Goal: Task Accomplishment & Management: Use online tool/utility

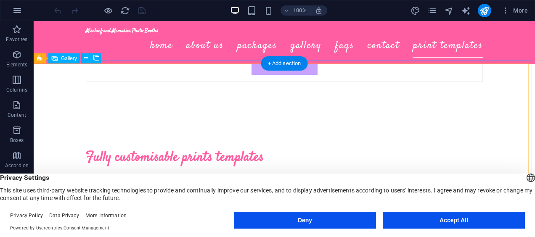
scroll to position [2454, 0]
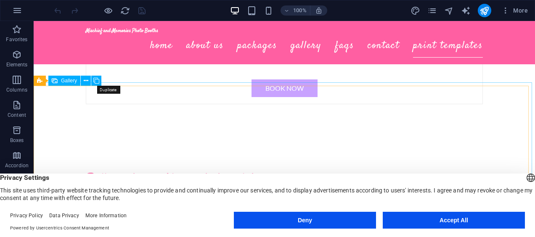
click at [98, 81] on icon at bounding box center [96, 81] width 6 height 9
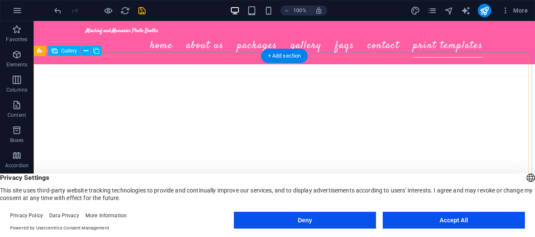
scroll to position [2634, 0]
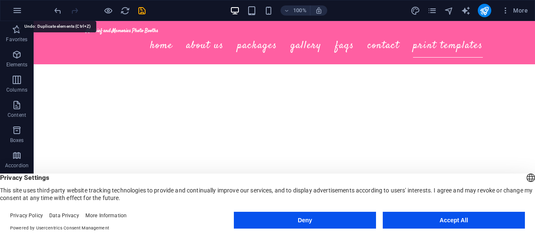
click at [61, 10] on icon "undo" at bounding box center [58, 11] width 10 height 10
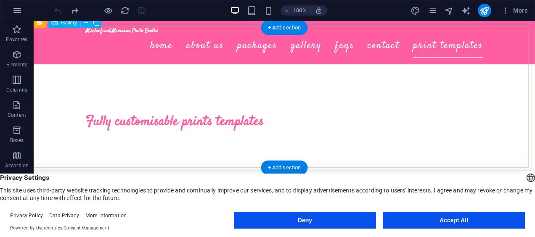
scroll to position [2513, 0]
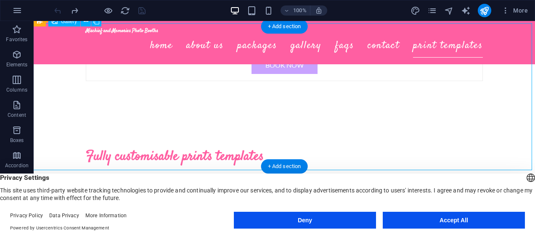
select select "px"
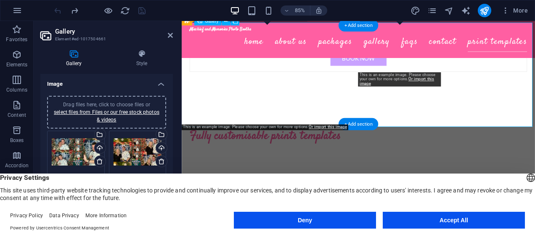
scroll to position [2549, 0]
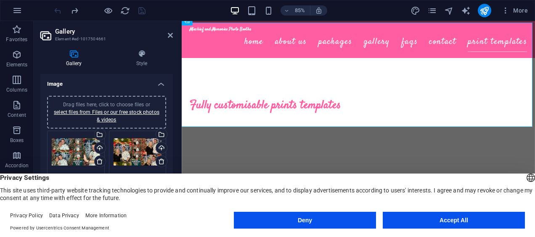
click at [146, 59] on h4 "Style" at bounding box center [142, 59] width 62 height 18
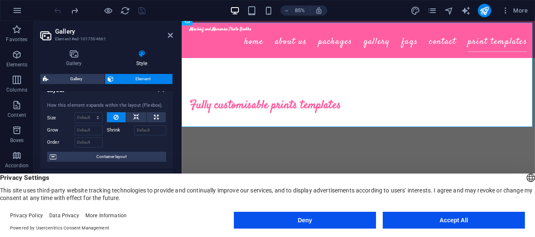
scroll to position [0, 0]
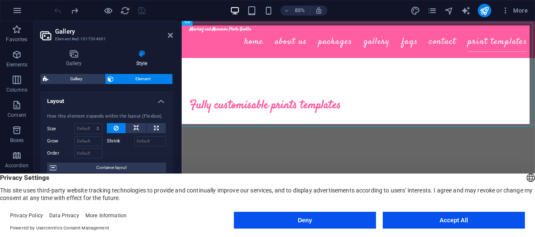
click at [90, 81] on span "Gallery" at bounding box center [76, 79] width 51 height 10
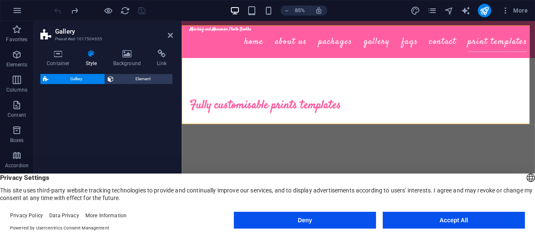
select select "rem"
select select "preset-gallery-v3-grid-dense"
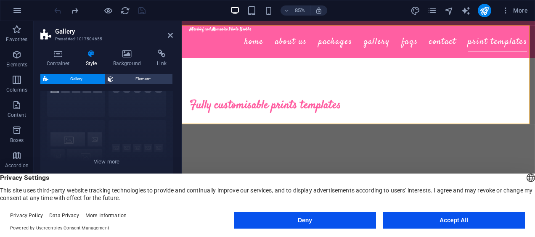
scroll to position [50, 0]
click at [69, 101] on div "Captions Circle Collage Default Grid Grid shifted" at bounding box center [106, 120] width 133 height 126
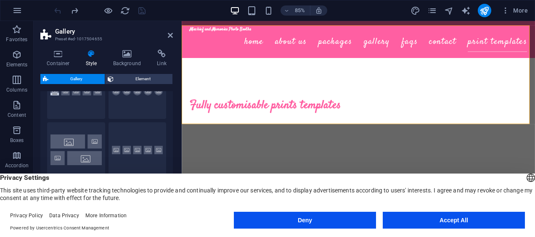
click at [125, 98] on button "Circle" at bounding box center [138, 92] width 58 height 56
type input "2"
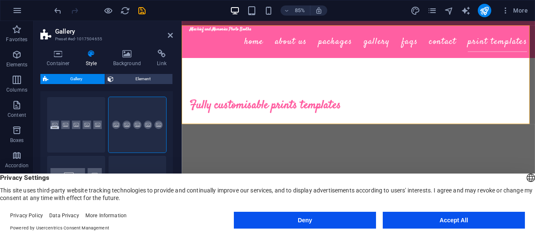
click at [90, 128] on button "Captions" at bounding box center [76, 125] width 58 height 56
click at [134, 132] on button "Circle" at bounding box center [138, 125] width 58 height 56
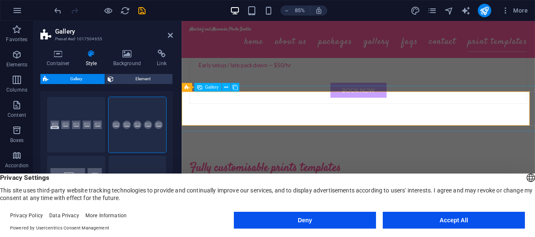
scroll to position [2471, 0]
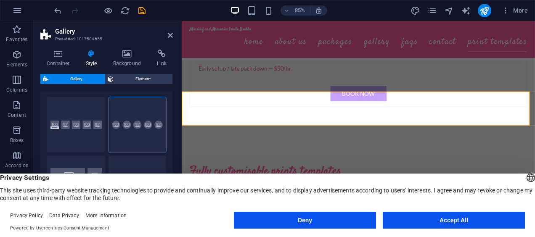
click at [94, 111] on button "Captions" at bounding box center [76, 125] width 58 height 56
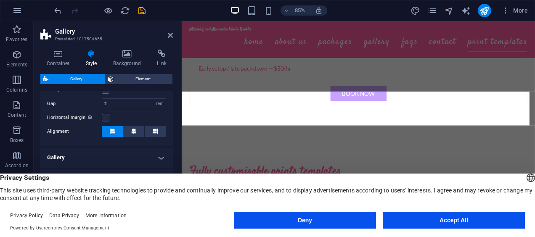
scroll to position [253, 0]
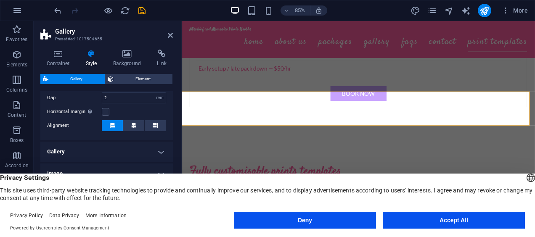
click at [117, 151] on h4 "Gallery" at bounding box center [106, 152] width 133 height 20
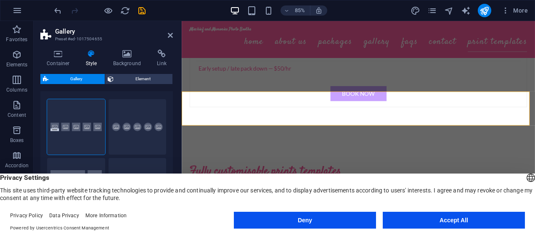
scroll to position [0, 0]
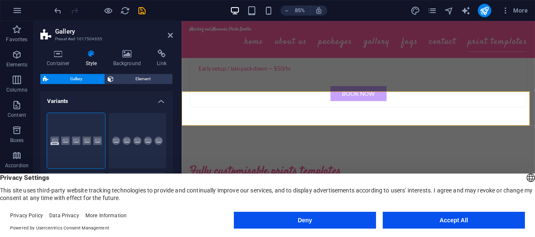
click at [129, 58] on h4 "Background" at bounding box center [129, 59] width 44 height 18
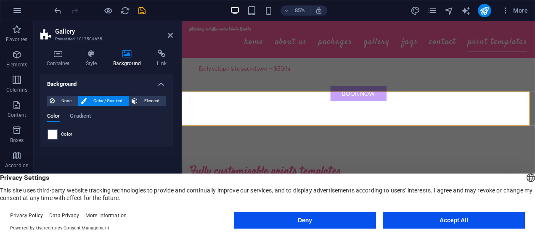
click at [57, 53] on icon at bounding box center [58, 54] width 36 height 8
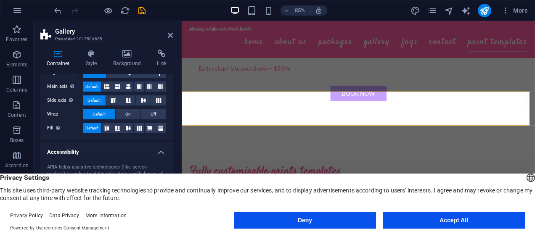
scroll to position [196, 0]
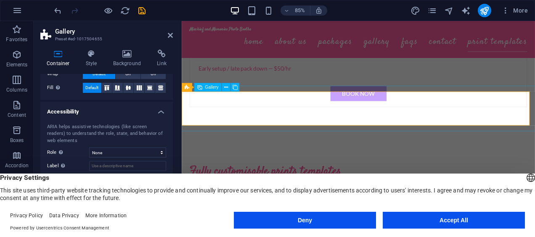
click at [209, 90] on div "Gallery" at bounding box center [207, 87] width 27 height 8
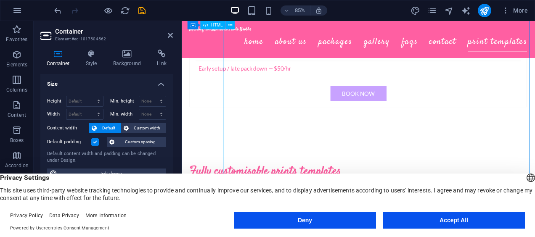
scroll to position [1868, 0]
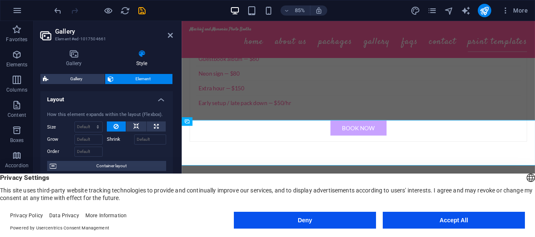
scroll to position [0, 0]
click at [68, 51] on icon at bounding box center [73, 54] width 67 height 8
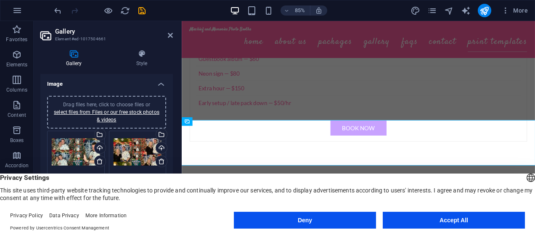
click at [111, 114] on link "select files from Files or our free stock photos & videos" at bounding box center [107, 115] width 106 height 13
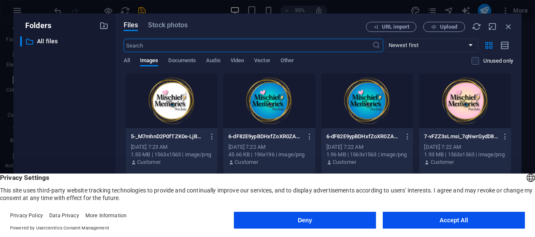
scroll to position [2771, 0]
click at [439, 29] on span "Upload" at bounding box center [444, 26] width 35 height 5
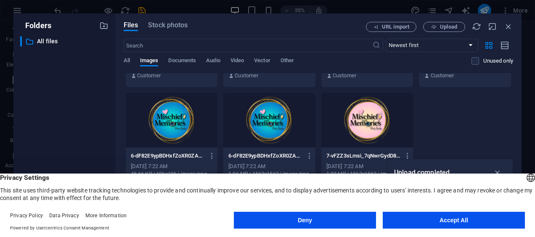
scroll to position [0, 0]
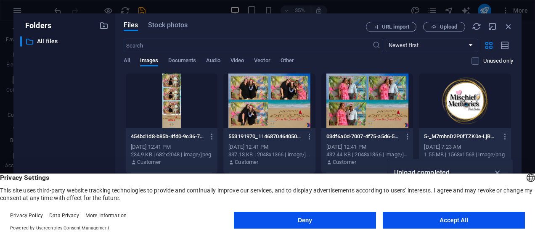
click at [186, 104] on div at bounding box center [172, 101] width 92 height 55
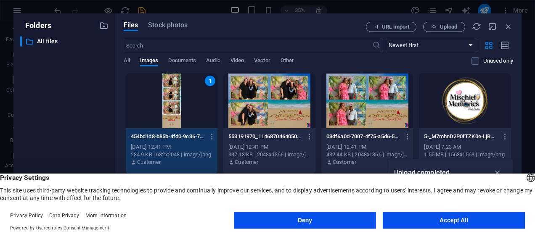
click at [282, 98] on div at bounding box center [269, 101] width 92 height 55
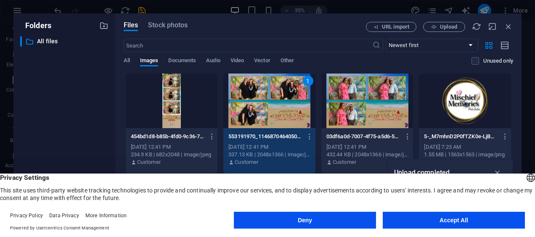
click at [172, 99] on div at bounding box center [172, 101] width 92 height 55
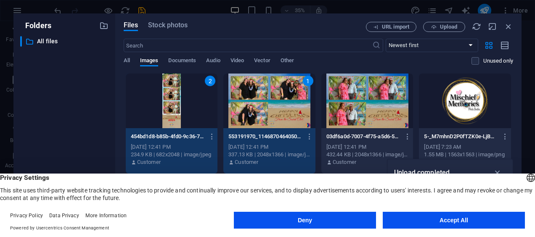
click at [357, 86] on div at bounding box center [368, 101] width 92 height 55
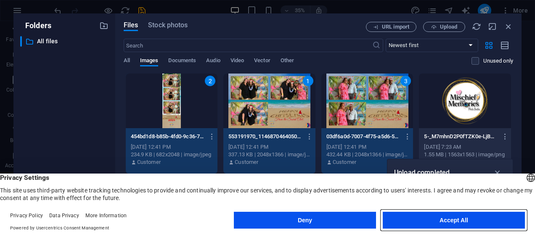
click at [483, 221] on button "Accept All" at bounding box center [454, 220] width 142 height 17
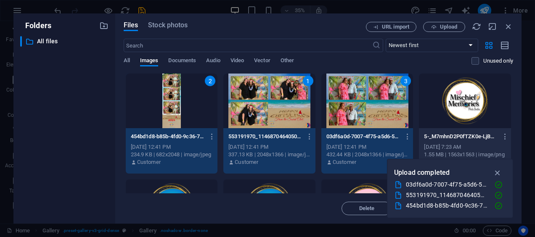
click at [498, 170] on icon "button" at bounding box center [498, 172] width 10 height 9
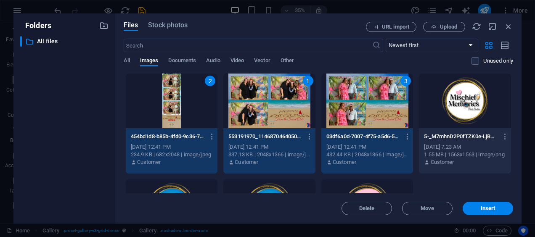
click at [477, 209] on span "Insert" at bounding box center [488, 208] width 44 height 5
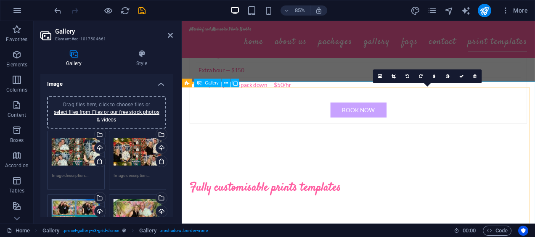
scroll to position [2447, 0]
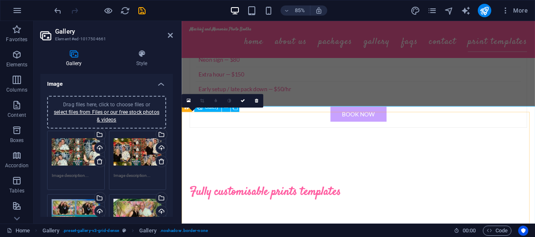
click at [189, 102] on icon at bounding box center [188, 101] width 4 height 5
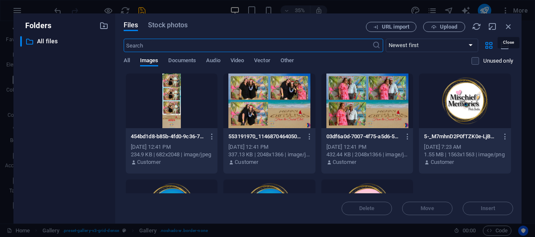
click at [505, 25] on icon "button" at bounding box center [508, 26] width 9 height 9
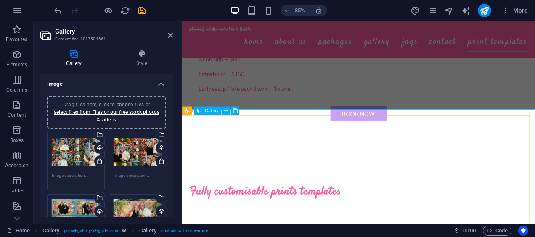
scroll to position [2448, 0]
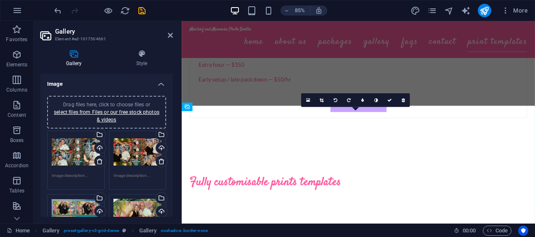
scroll to position [2448, 0]
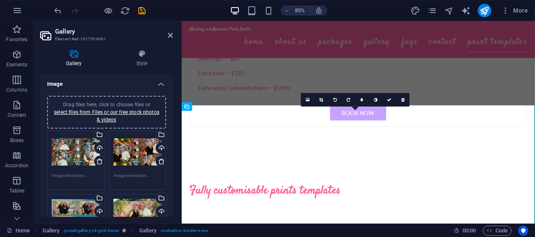
click at [387, 99] on icon at bounding box center [389, 100] width 4 height 4
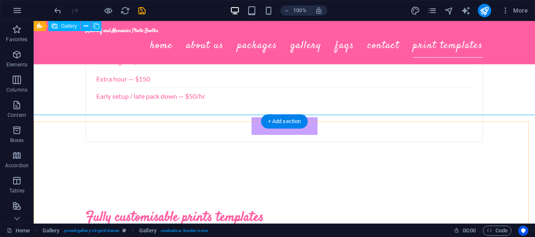
scroll to position [2415, 0]
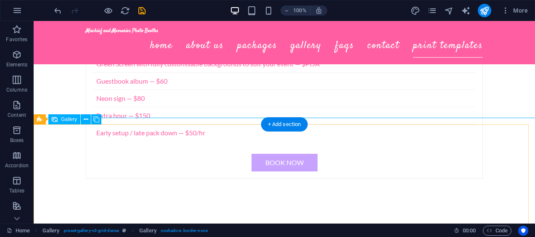
scroll to position [2451, 0]
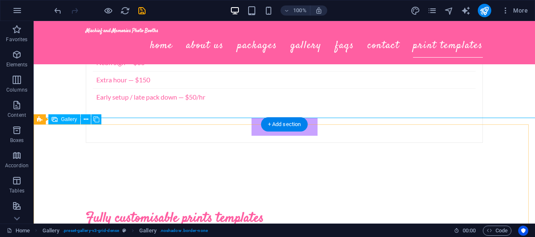
select select "px"
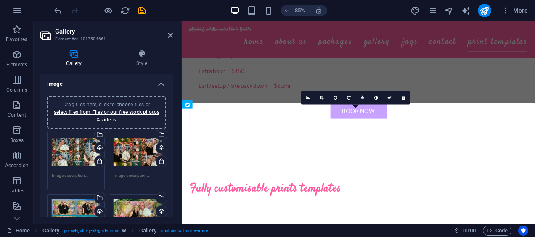
click at [360, 98] on link at bounding box center [362, 97] width 13 height 13
click at [360, 98] on link at bounding box center [357, 97] width 13 height 13
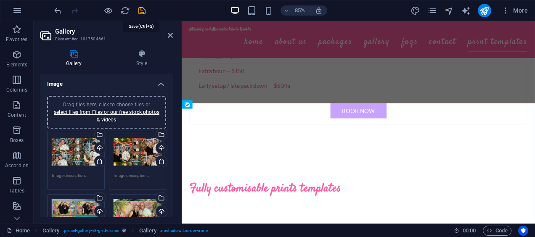
click at [140, 6] on icon "save" at bounding box center [142, 11] width 10 height 10
checkbox input "false"
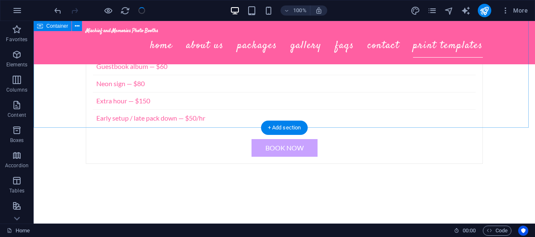
scroll to position [2394, 0]
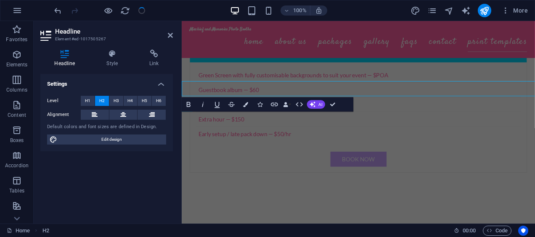
scroll to position [2430, 0]
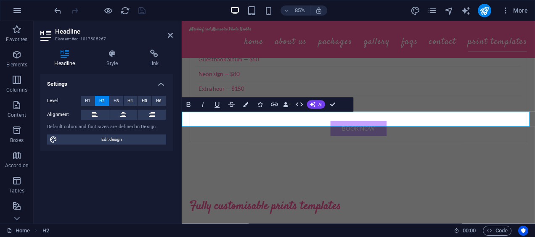
click at [290, 104] on button "Data Bindings" at bounding box center [287, 105] width 10 height 14
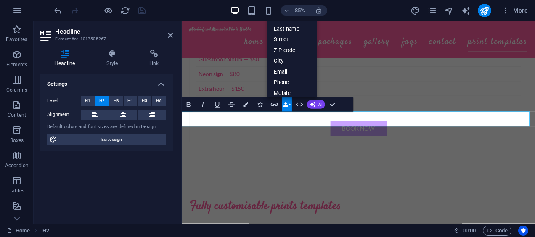
click at [290, 104] on button "Data Bindings" at bounding box center [287, 105] width 10 height 14
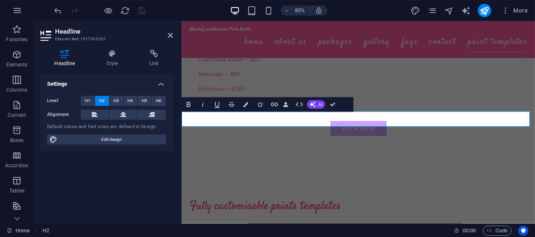
click at [260, 108] on button "Icons" at bounding box center [259, 105] width 13 height 14
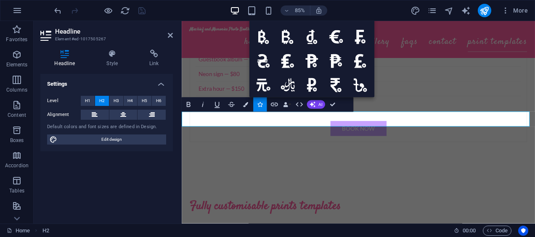
type input "face"
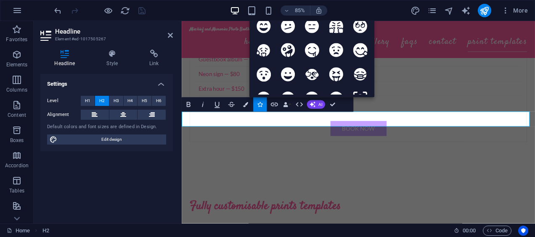
scroll to position [981, 0]
click at [334, 67] on icon at bounding box center [336, 74] width 14 height 14
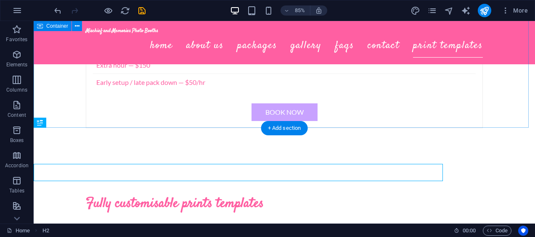
scroll to position [2394, 0]
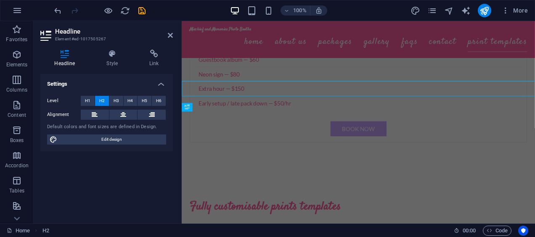
scroll to position [2430, 0]
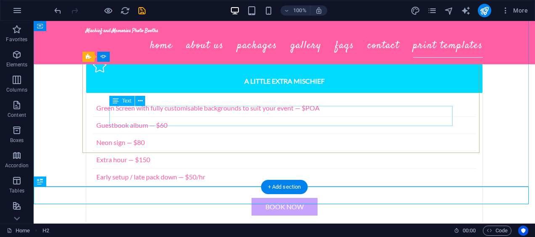
scroll to position [2395, 0]
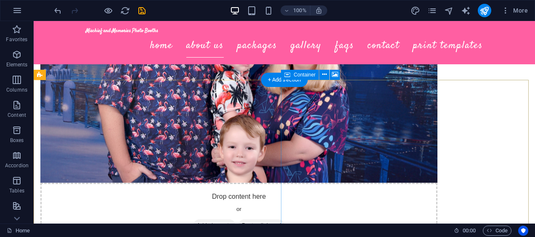
scroll to position [374, 0]
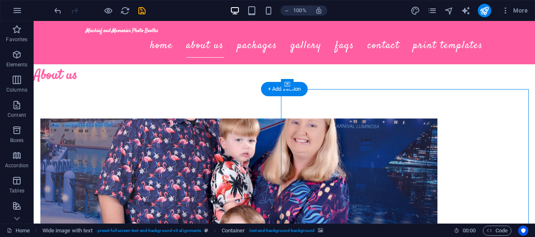
select select "px"
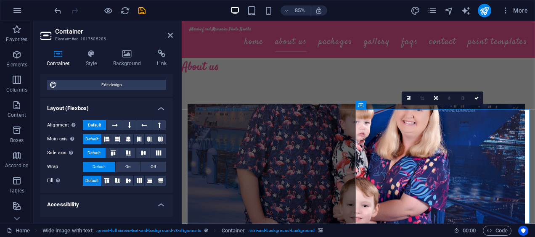
scroll to position [196, 0]
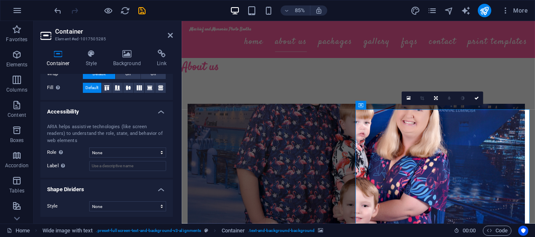
click at [122, 59] on h4 "Background" at bounding box center [129, 59] width 44 height 18
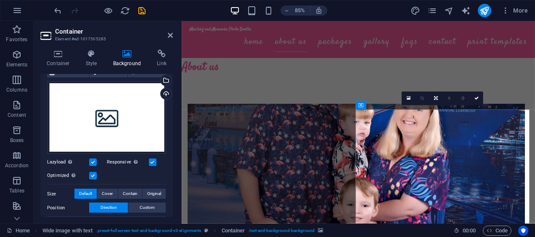
scroll to position [68, 0]
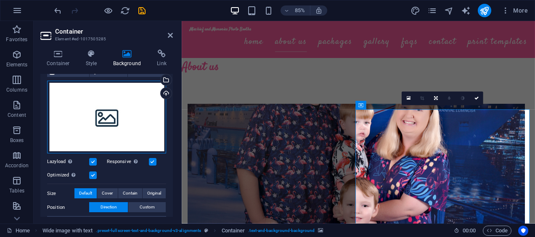
click at [119, 127] on div "Drag files here, click to choose files or select files from Files or our free s…" at bounding box center [106, 117] width 119 height 73
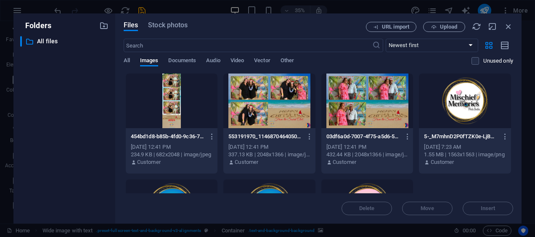
click at [449, 24] on span "Upload" at bounding box center [448, 26] width 17 height 5
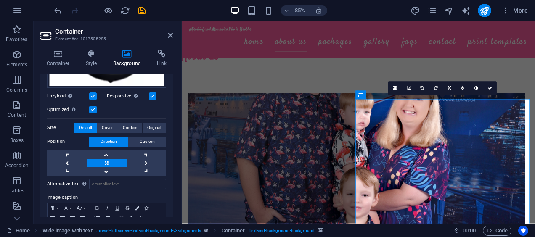
scroll to position [475, 0]
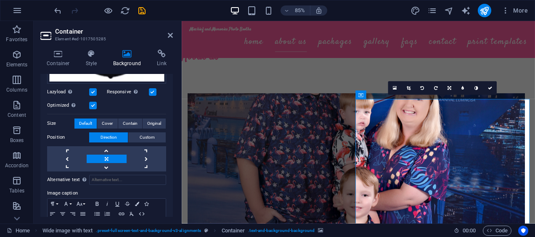
click at [147, 119] on span "Original" at bounding box center [154, 124] width 14 height 10
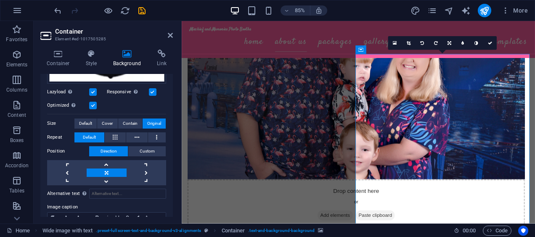
scroll to position [439, 0]
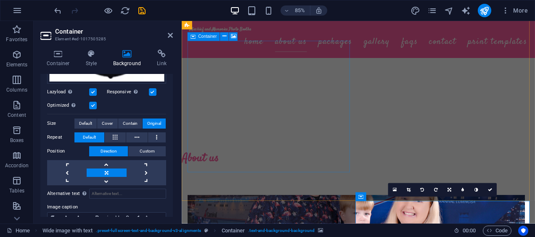
scroll to position [266, 0]
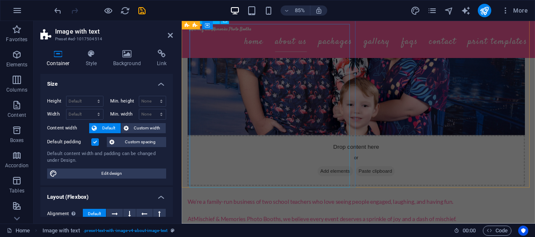
scroll to position [426, 0]
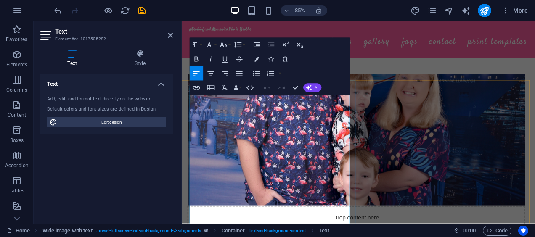
scroll to position [430, 0]
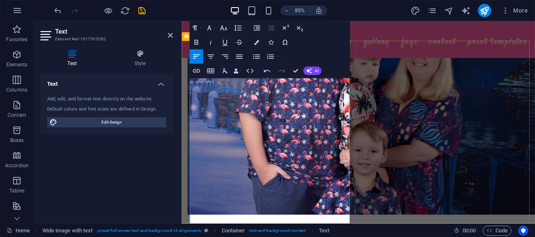
scroll to position [482, 0]
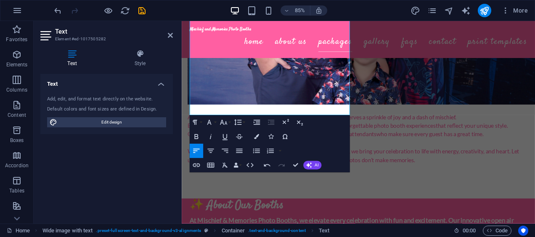
scroll to position [613, 0]
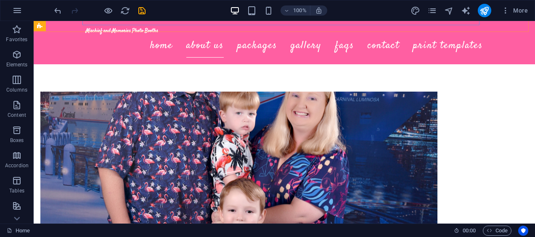
scroll to position [415, 0]
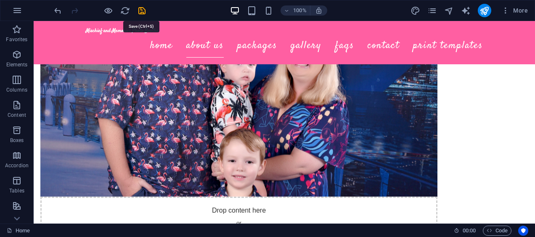
click at [141, 10] on icon "save" at bounding box center [142, 11] width 10 height 10
checkbox input "false"
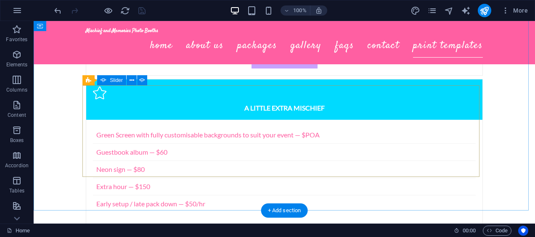
scroll to position [2330, 0]
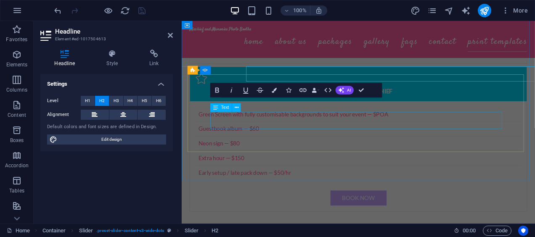
scroll to position [2366, 0]
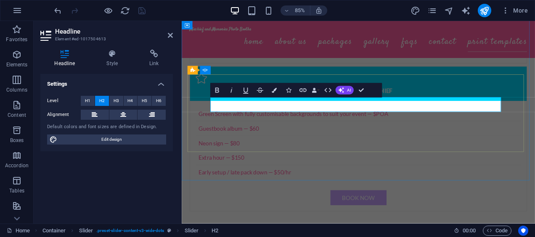
drag, startPoint x: 415, startPoint y: 121, endPoint x: 373, endPoint y: 120, distance: 41.7
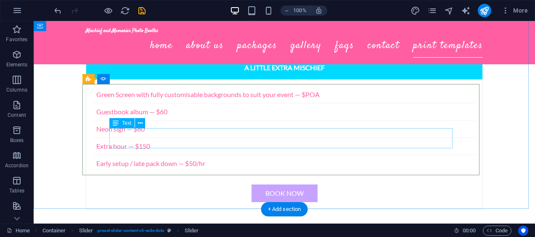
scroll to position [2330, 0]
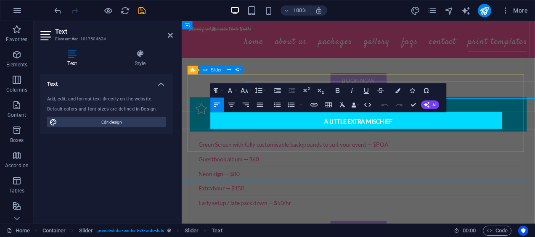
scroll to position [2366, 0]
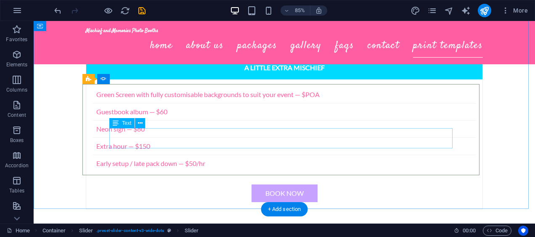
scroll to position [2330, 0]
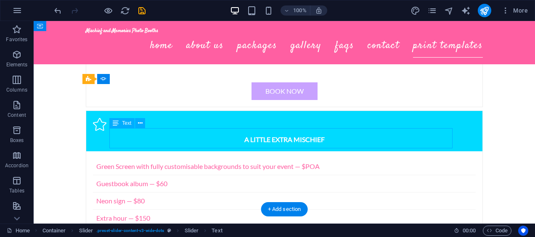
scroll to position [2366, 0]
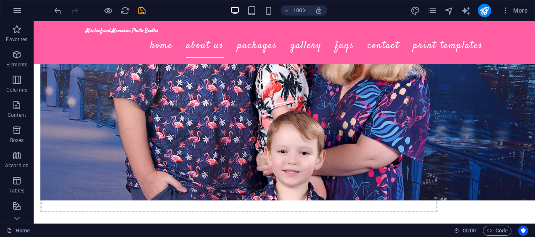
scroll to position [460, 0]
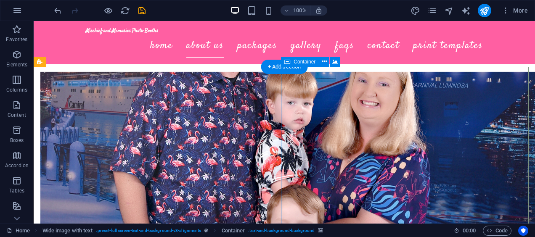
scroll to position [383, 0]
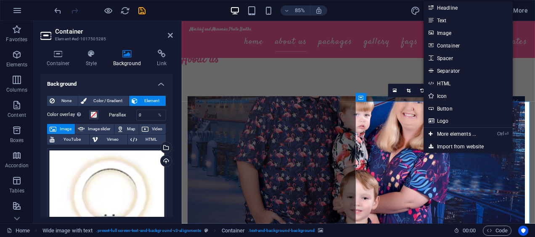
click at [452, 34] on link "Image" at bounding box center [468, 33] width 89 height 13
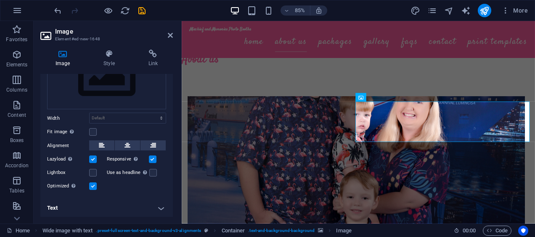
scroll to position [0, 0]
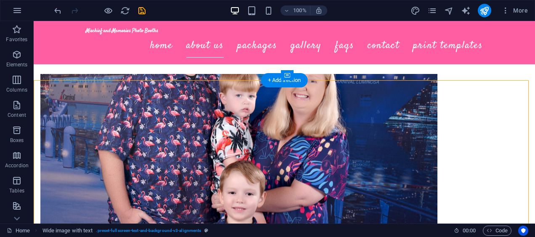
drag, startPoint x: 340, startPoint y: 124, endPoint x: 341, endPoint y: 150, distance: 26.5
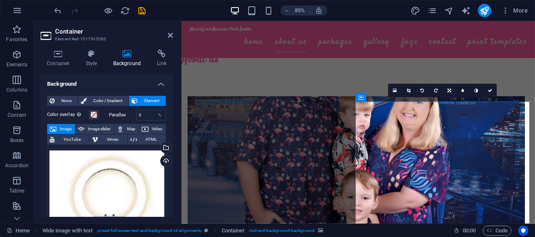
click at [144, 128] on icon at bounding box center [145, 129] width 7 height 10
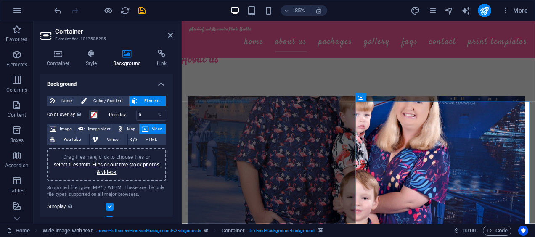
click at [126, 158] on span "Drag files here, click to choose files or select files from Files or our free s…" at bounding box center [107, 164] width 106 height 21
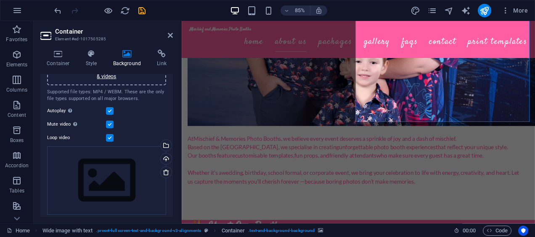
scroll to position [117, 0]
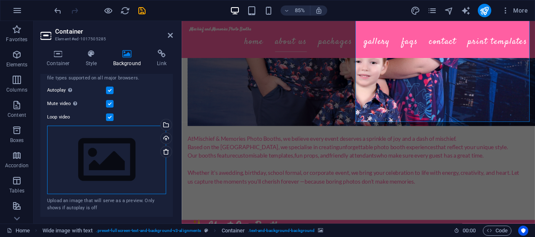
click at [104, 170] on div "Drag files here, click to choose files or select files from Files or our free s…" at bounding box center [106, 160] width 119 height 69
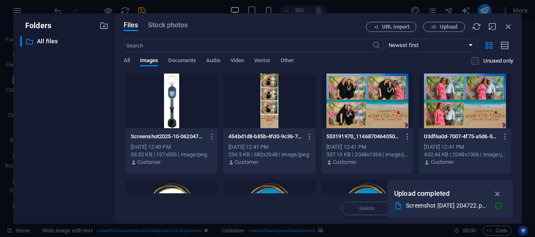
click at [181, 103] on div at bounding box center [172, 101] width 92 height 55
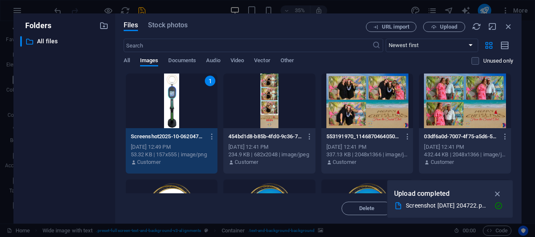
click at [496, 194] on icon "button" at bounding box center [498, 193] width 10 height 9
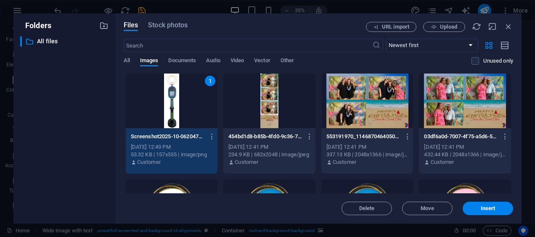
click at [489, 205] on button "Insert" at bounding box center [488, 208] width 51 height 13
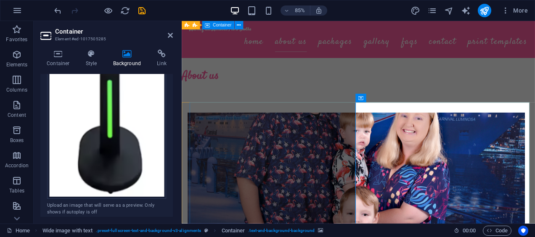
scroll to position [353, 0]
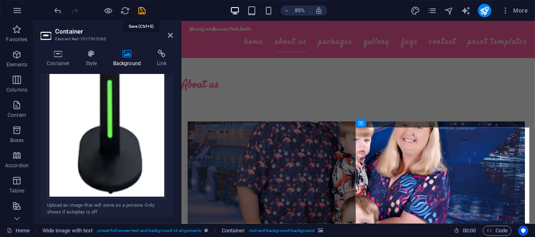
click at [142, 12] on icon "save" at bounding box center [142, 11] width 10 height 10
checkbox input "false"
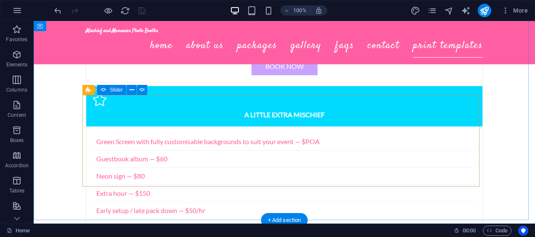
scroll to position [2279, 0]
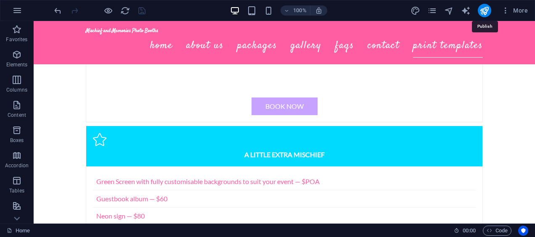
click at [488, 8] on icon "publish" at bounding box center [485, 11] width 10 height 10
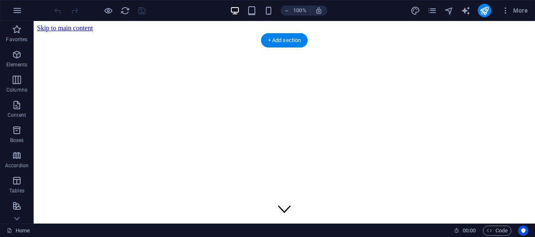
scroll to position [423, 0]
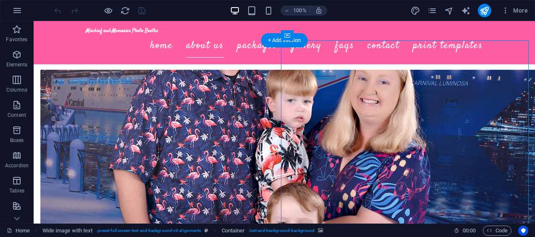
select select "px"
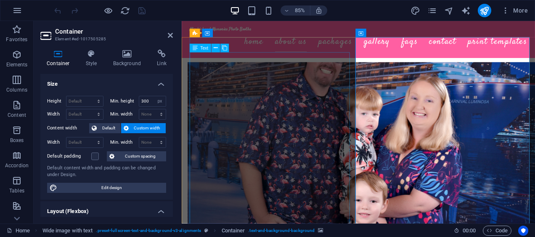
scroll to position [459, 0]
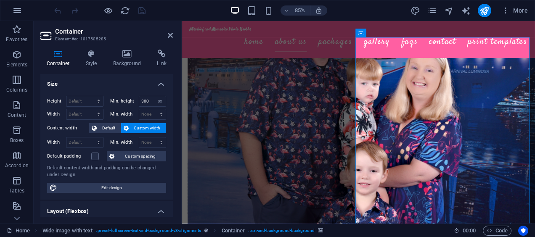
click at [125, 60] on h4 "Background" at bounding box center [129, 59] width 44 height 18
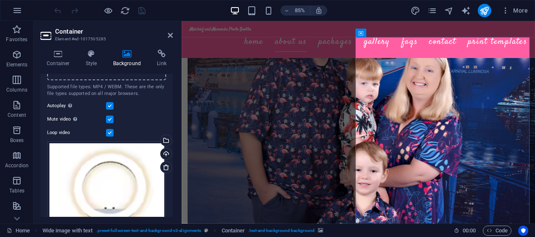
scroll to position [128, 0]
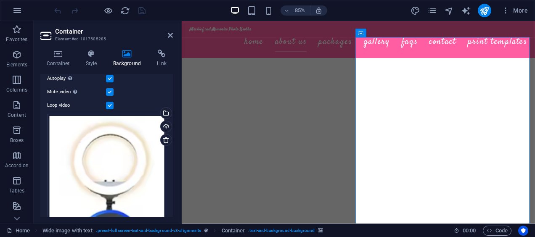
scroll to position [800, 0]
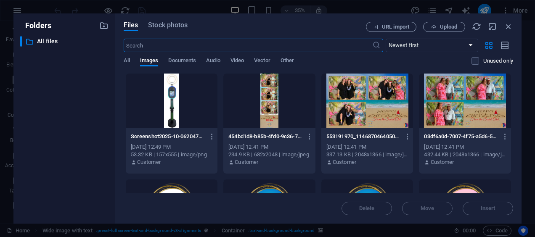
click at [513, 26] on div "Files Stock photos URL import Upload ​ Newest first Oldest first Name (A-Z) Nam…" at bounding box center [318, 118] width 407 height 210
click at [508, 26] on icon "button" at bounding box center [508, 26] width 9 height 9
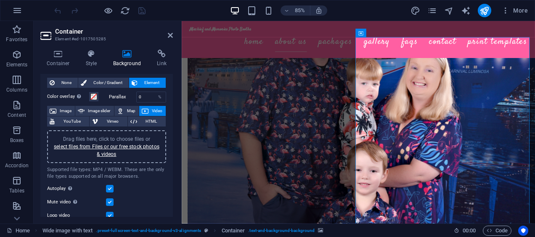
scroll to position [0, 0]
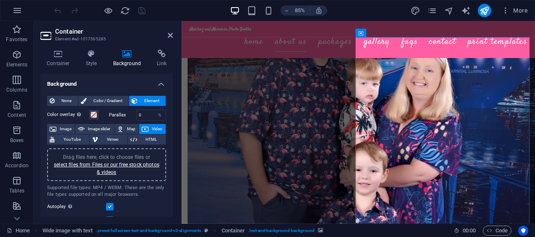
click at [146, 130] on icon at bounding box center [145, 129] width 7 height 10
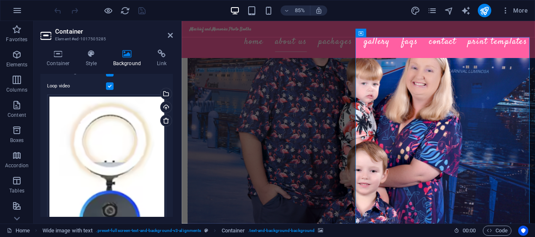
scroll to position [149, 0]
click at [167, 119] on icon at bounding box center [166, 120] width 7 height 7
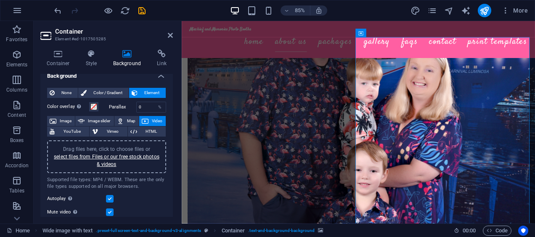
scroll to position [0, 0]
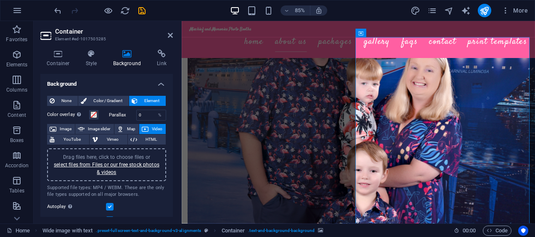
click at [91, 56] on icon at bounding box center [92, 54] width 24 height 8
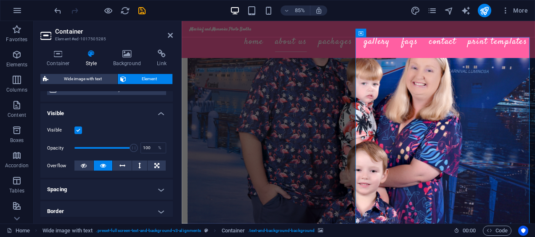
scroll to position [80, 0]
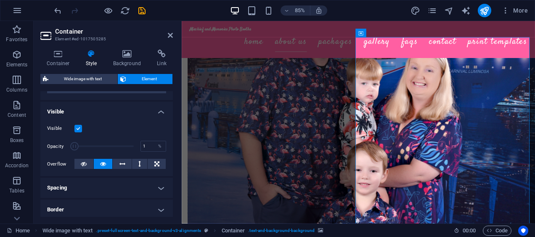
drag, startPoint x: 133, startPoint y: 145, endPoint x: 62, endPoint y: 146, distance: 71.1
click at [62, 146] on div "Opacity 1 %" at bounding box center [106, 146] width 119 height 19
drag, startPoint x: 72, startPoint y: 147, endPoint x: 112, endPoint y: 152, distance: 40.2
click at [112, 152] on span at bounding box center [103, 146] width 59 height 19
type input "100"
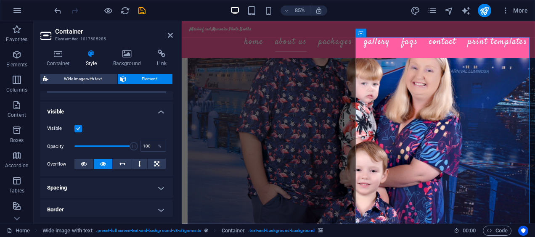
drag, startPoint x: 112, startPoint y: 152, endPoint x: 178, endPoint y: 159, distance: 65.7
click at [178, 159] on div "Container Style Background Link Size Height Default px rem % vh vw Min. height …" at bounding box center [107, 133] width 146 height 181
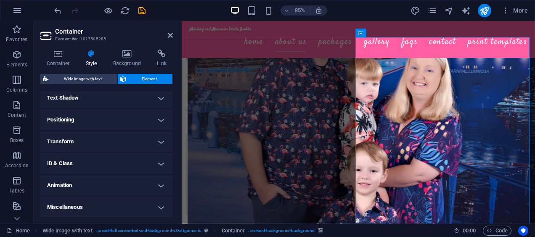
scroll to position [0, 0]
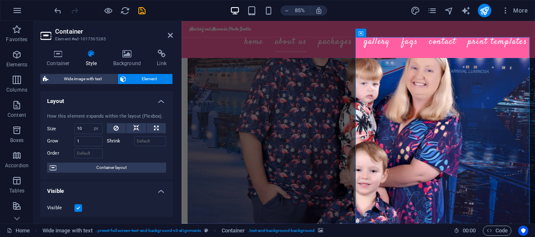
click at [131, 56] on icon at bounding box center [127, 54] width 41 height 8
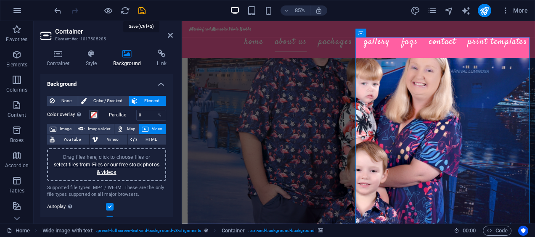
click at [143, 9] on icon "save" at bounding box center [142, 11] width 10 height 10
checkbox input "false"
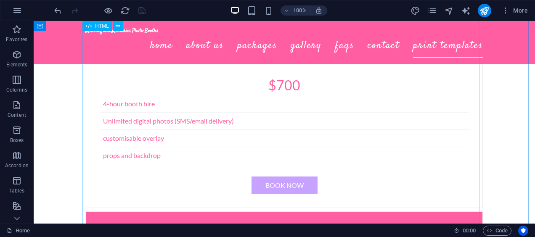
scroll to position [1635, 0]
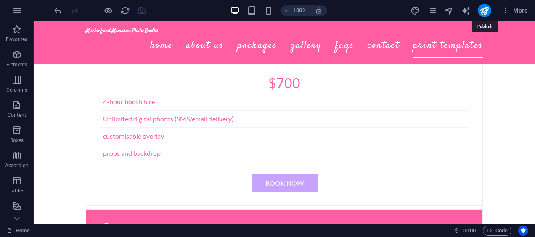
click at [487, 9] on icon "publish" at bounding box center [485, 11] width 10 height 10
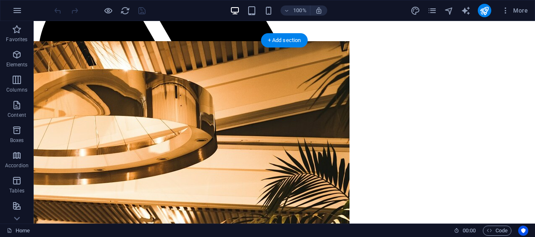
scroll to position [351, 0]
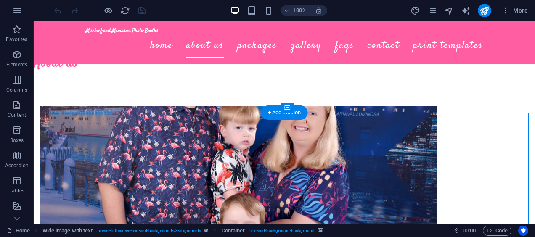
select select "px"
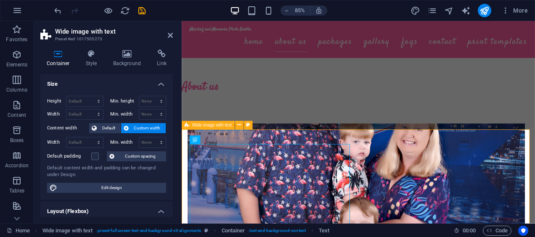
click at [241, 124] on icon at bounding box center [239, 126] width 4 height 8
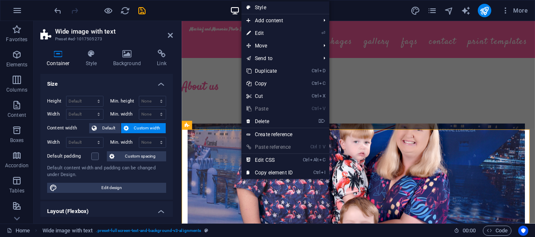
click at [270, 35] on link "⏎ Edit" at bounding box center [270, 33] width 56 height 13
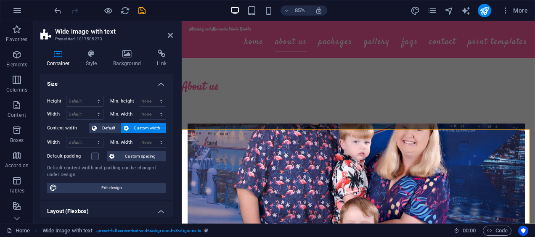
click at [88, 60] on h4 "Style" at bounding box center [93, 59] width 27 height 18
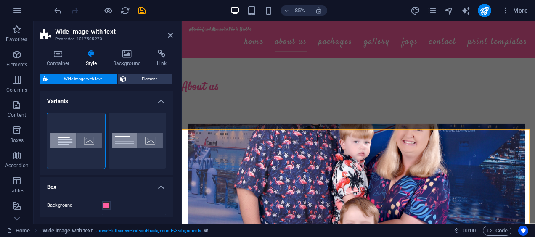
click at [137, 138] on button "Default" at bounding box center [138, 141] width 58 height 56
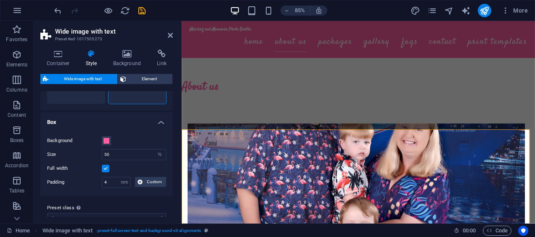
scroll to position [67, 0]
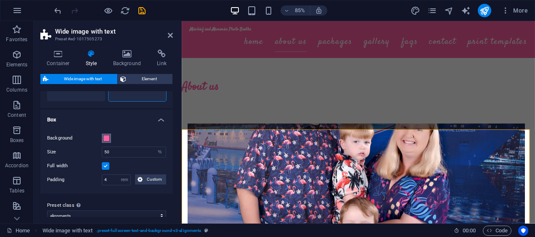
click at [109, 140] on span at bounding box center [106, 138] width 7 height 7
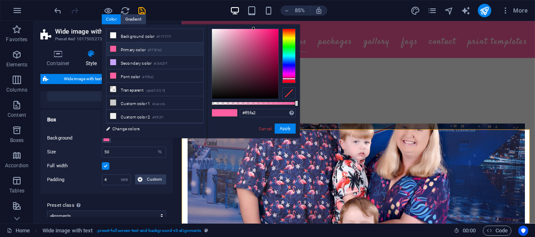
click at [104, 166] on label at bounding box center [106, 166] width 8 height 8
click at [0, 0] on input "Full width" at bounding box center [0, 0] width 0 height 0
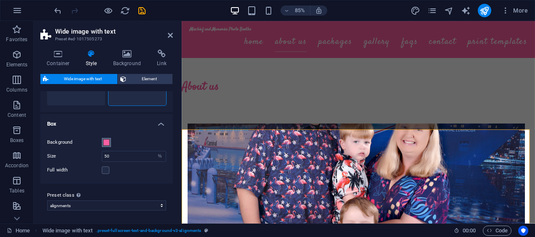
click at [104, 140] on span at bounding box center [106, 142] width 7 height 7
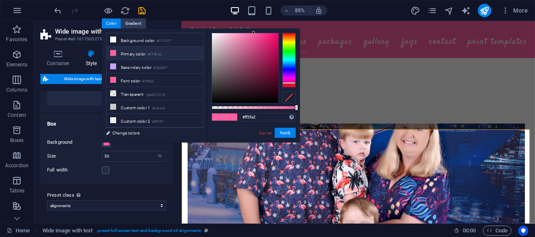
click at [119, 90] on li "Transparent rgba(0,0,0,.0)" at bounding box center [154, 93] width 97 height 13
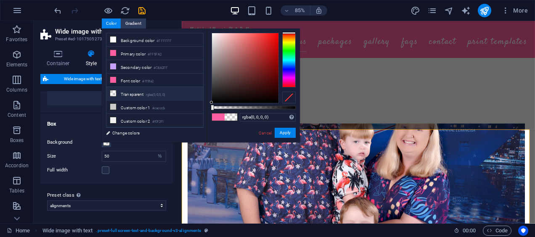
type input "#ff5fa2"
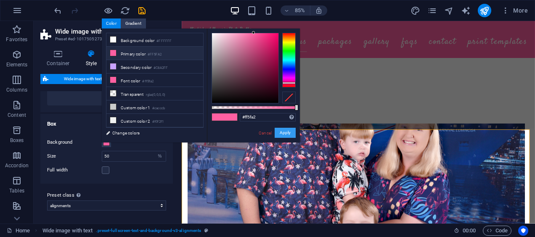
click at [287, 134] on button "Apply" at bounding box center [285, 133] width 21 height 10
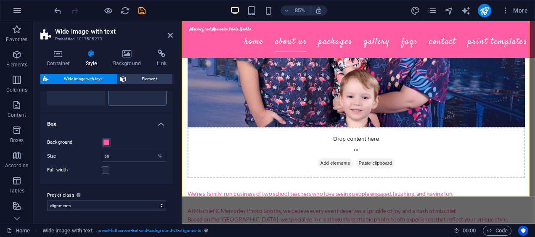
scroll to position [502, 0]
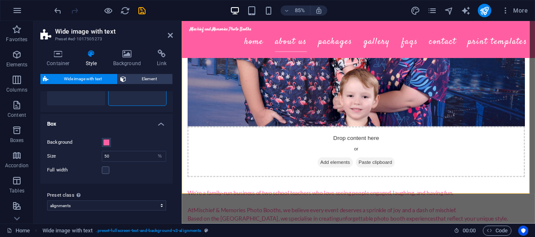
click at [141, 80] on span "Element" at bounding box center [149, 79] width 41 height 10
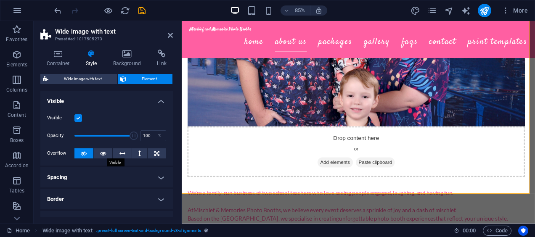
click at [100, 153] on icon at bounding box center [103, 154] width 6 height 10
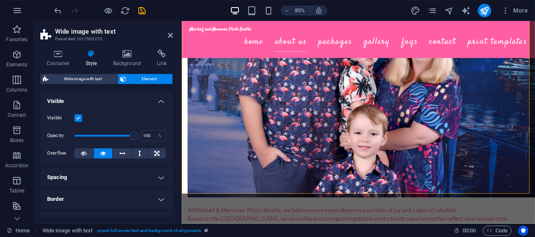
drag, startPoint x: 57, startPoint y: 58, endPoint x: 154, endPoint y: 112, distance: 110.6
click at [154, 112] on div "Container Style Background Link Size Height Default px rem % vh vw Min. height …" at bounding box center [106, 134] width 133 height 168
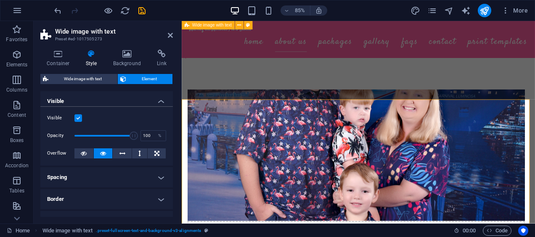
scroll to position [386, 0]
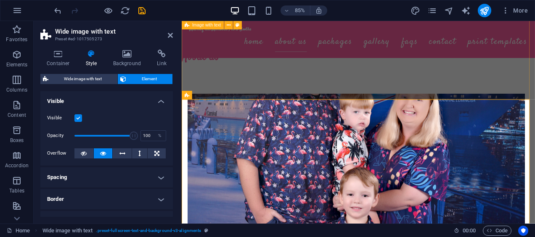
click at [122, 54] on icon at bounding box center [127, 54] width 41 height 8
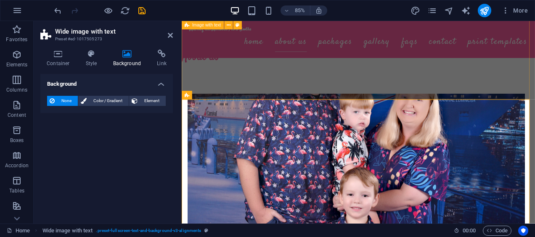
click at [145, 99] on span "Element" at bounding box center [151, 101] width 23 height 10
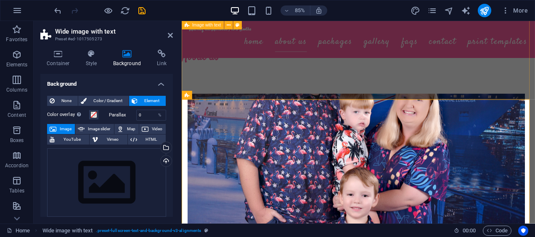
click at [148, 130] on button "Video" at bounding box center [152, 129] width 27 height 10
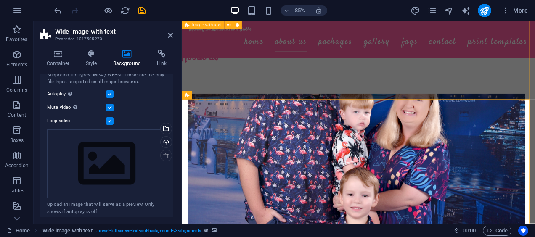
scroll to position [117, 0]
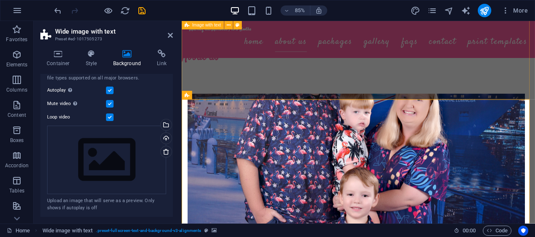
click at [164, 138] on div "Upload" at bounding box center [165, 139] width 13 height 13
click at [165, 121] on div "Select files from the file manager, stock photos, or upload file(s)" at bounding box center [165, 126] width 13 height 13
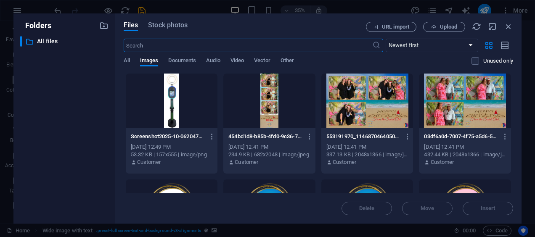
click at [233, 59] on span "Video" at bounding box center [237, 62] width 13 height 12
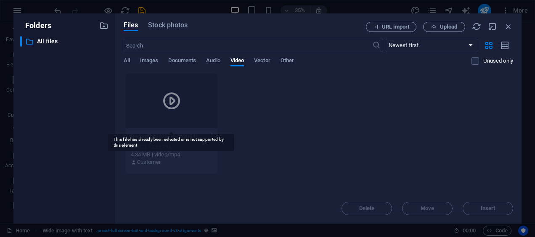
click at [192, 82] on div at bounding box center [172, 101] width 92 height 55
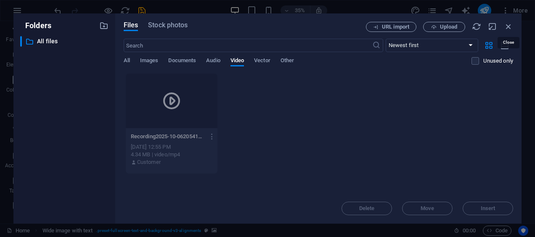
click at [510, 31] on icon "button" at bounding box center [508, 26] width 9 height 9
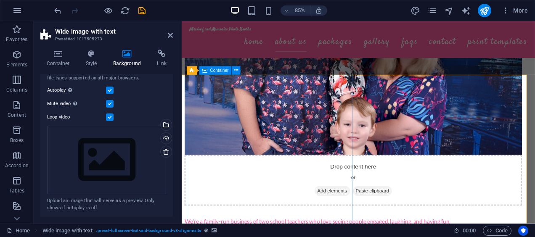
scroll to position [413, 3]
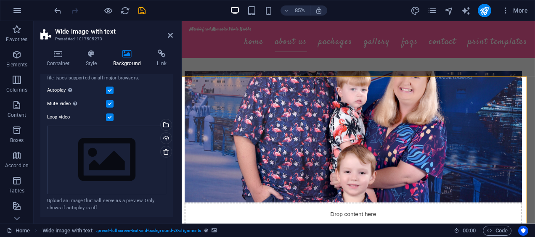
click at [109, 104] on label at bounding box center [110, 104] width 8 height 8
click at [0, 0] on input "Mute video Autoplay will be available if muted is checked" at bounding box center [0, 0] width 0 height 0
click at [109, 104] on label at bounding box center [110, 104] width 8 height 8
click at [0, 0] on input "Mute video Autoplay will be available if muted is checked" at bounding box center [0, 0] width 0 height 0
click at [109, 90] on label at bounding box center [110, 91] width 8 height 8
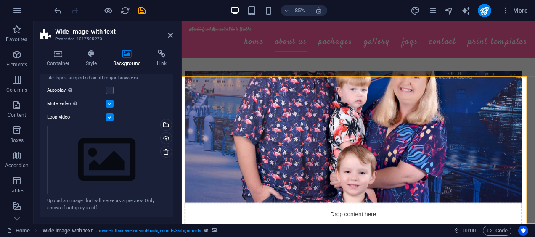
click at [0, 0] on input "Autoplay Autoplay is only available if muted is checked" at bounding box center [0, 0] width 0 height 0
click at [109, 90] on label at bounding box center [110, 91] width 8 height 8
click at [0, 0] on input "Autoplay Autoplay is only available if muted is checked" at bounding box center [0, 0] width 0 height 0
click at [65, 54] on icon at bounding box center [58, 54] width 36 height 8
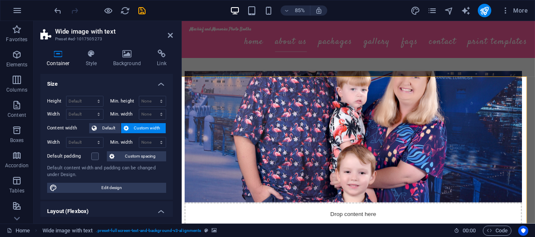
click at [98, 59] on h4 "Style" at bounding box center [93, 59] width 27 height 18
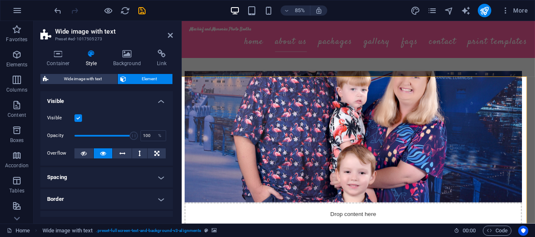
click at [102, 80] on span "Wide image with text" at bounding box center [83, 79] width 64 height 10
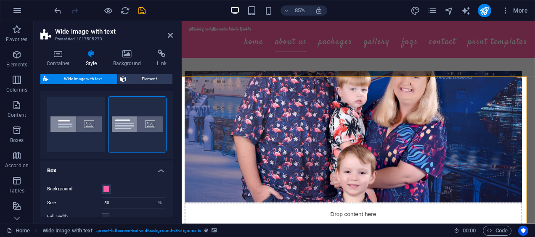
scroll to position [16, 0]
click at [80, 126] on button "Aligned" at bounding box center [76, 125] width 58 height 56
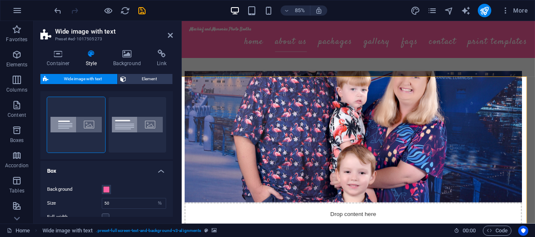
scroll to position [63, 0]
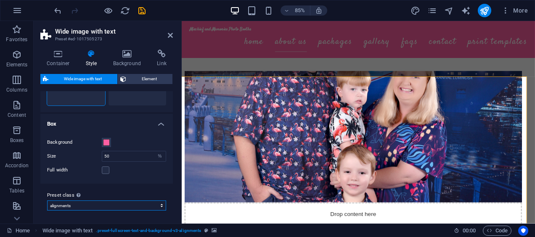
click at [133, 209] on select "alignments Add preset class" at bounding box center [106, 206] width 119 height 10
click at [127, 129] on div "Background Size 50 px rem % vh vw Full width Padding 4 px rem % vh vw Custom Cu…" at bounding box center [107, 156] width 136 height 55
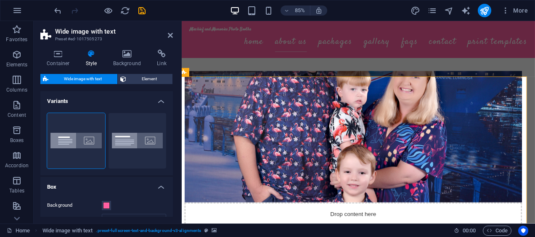
click at [139, 74] on span "Element" at bounding box center [149, 79] width 41 height 10
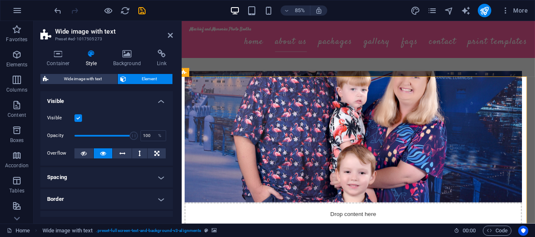
click at [125, 53] on icon at bounding box center [127, 54] width 41 height 8
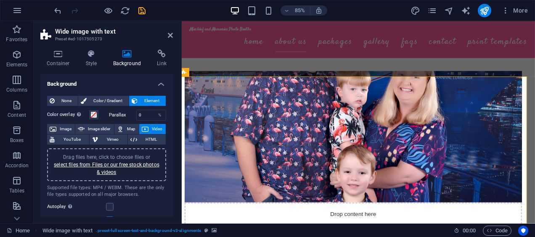
click at [126, 163] on link "select files from Files or our free stock photos & videos" at bounding box center [107, 168] width 106 height 13
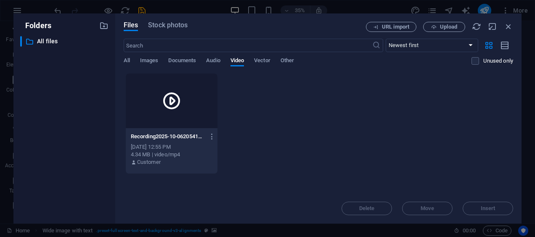
click at [173, 95] on icon at bounding box center [172, 101] width 20 height 20
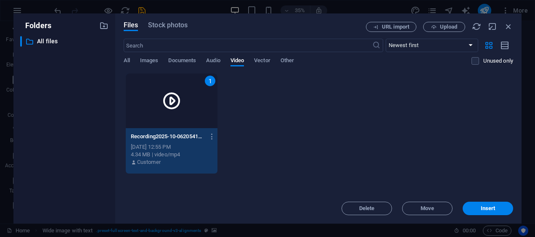
click at [491, 210] on span "Insert" at bounding box center [488, 208] width 15 height 5
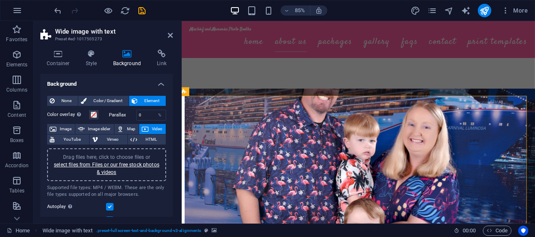
scroll to position [390, 3]
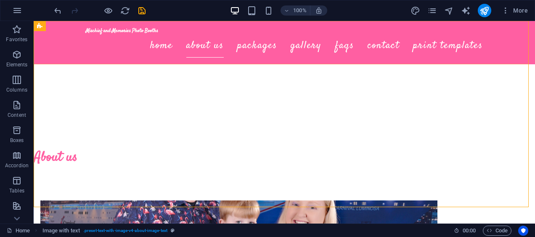
scroll to position [256, 0]
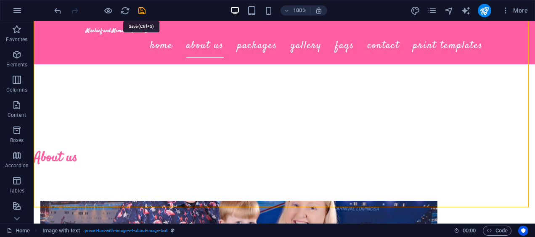
click at [145, 9] on icon "save" at bounding box center [142, 11] width 10 height 10
checkbox input "false"
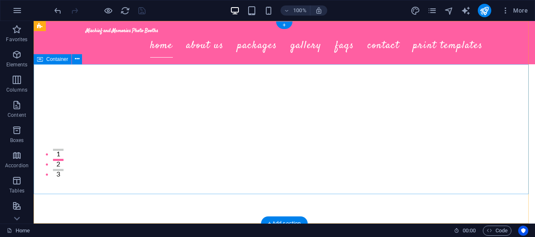
scroll to position [0, 0]
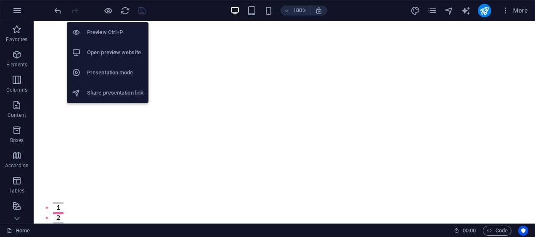
click at [104, 9] on icon "button" at bounding box center [109, 11] width 10 height 10
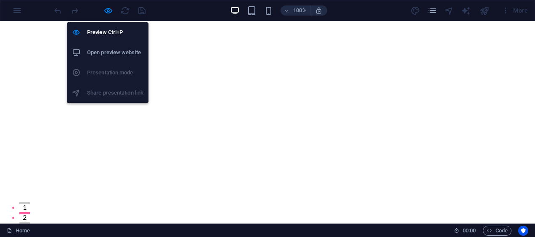
click at [104, 27] on li "Preview Ctrl+P" at bounding box center [108, 32] width 82 height 20
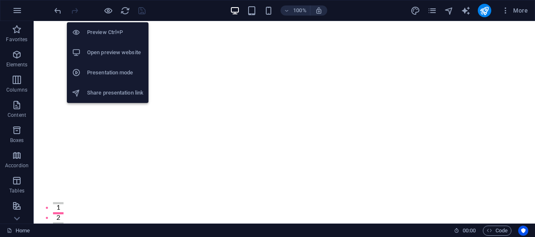
click at [104, 27] on li "Preview Ctrl+P" at bounding box center [108, 32] width 82 height 20
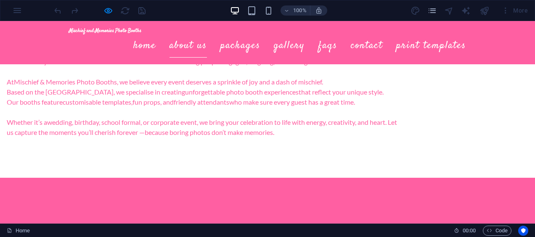
scroll to position [575, 0]
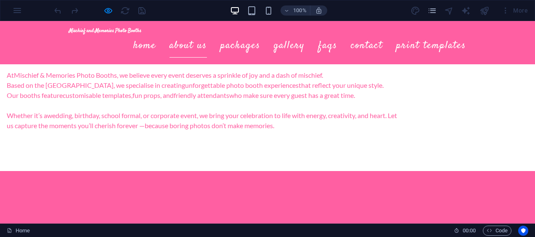
click at [102, 7] on div at bounding box center [100, 10] width 94 height 13
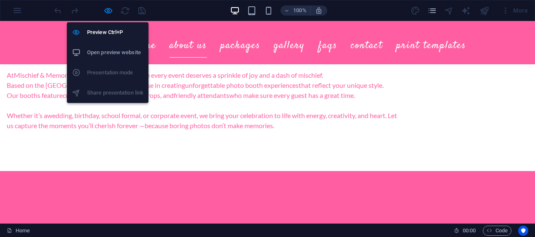
click at [108, 8] on icon "button" at bounding box center [109, 11] width 10 height 10
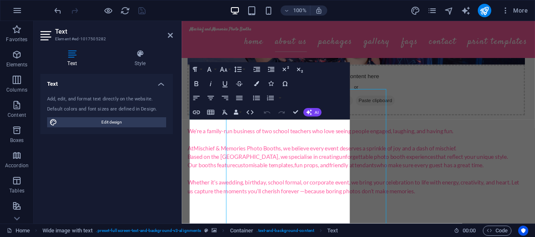
scroll to position [380, 0]
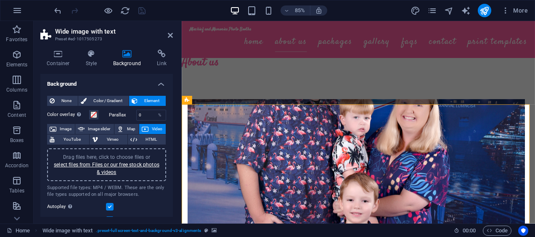
click at [95, 56] on icon at bounding box center [92, 54] width 24 height 8
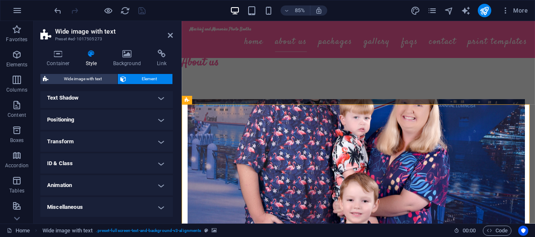
scroll to position [0, 0]
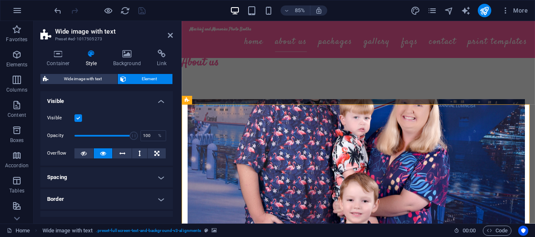
click at [81, 78] on span "Wide image with text" at bounding box center [83, 79] width 64 height 10
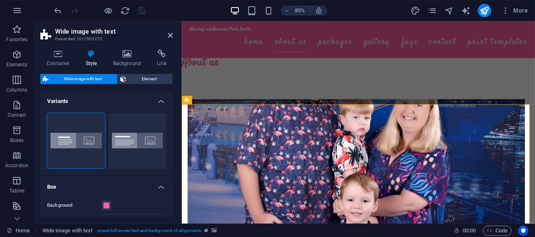
scroll to position [63, 0]
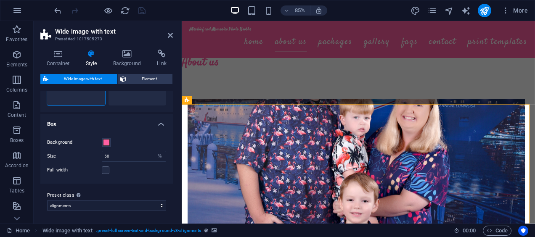
click at [105, 169] on label at bounding box center [106, 171] width 8 height 8
click at [0, 0] on input "Full width" at bounding box center [0, 0] width 0 height 0
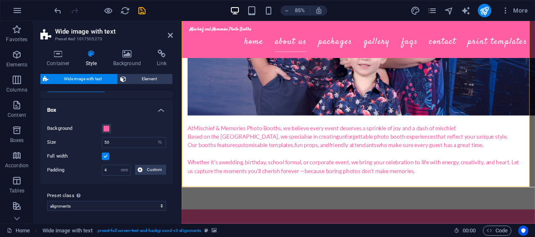
scroll to position [0, 0]
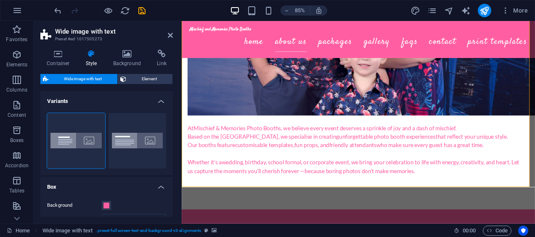
click at [136, 82] on span "Element" at bounding box center [149, 79] width 41 height 10
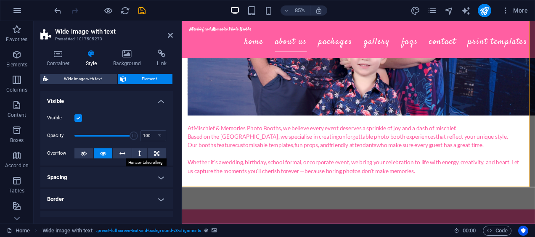
click at [124, 157] on icon at bounding box center [123, 154] width 6 height 10
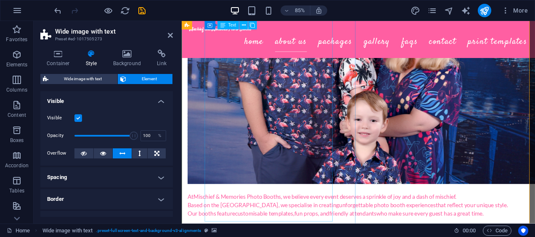
scroll to position [514, 0]
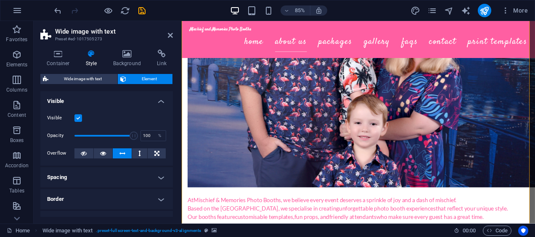
click at [156, 153] on icon at bounding box center [156, 154] width 5 height 10
click at [139, 154] on icon at bounding box center [139, 154] width 3 height 10
click at [85, 153] on icon at bounding box center [84, 154] width 6 height 10
click at [108, 152] on button at bounding box center [103, 154] width 19 height 10
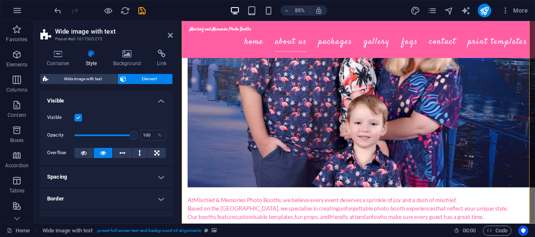
scroll to position [0, 0]
drag, startPoint x: 131, startPoint y: 137, endPoint x: 102, endPoint y: 135, distance: 28.7
click at [102, 135] on span at bounding box center [102, 136] width 8 height 8
click at [102, 135] on span at bounding box center [103, 136] width 8 height 8
drag, startPoint x: 286, startPoint y: 159, endPoint x: 187, endPoint y: 169, distance: 99.4
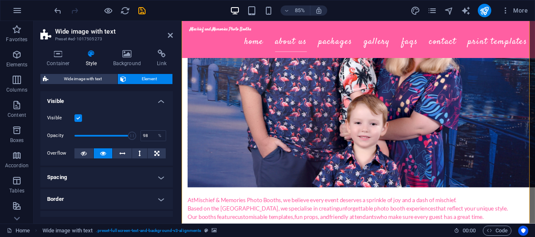
type input "100"
drag, startPoint x: 130, startPoint y: 135, endPoint x: 148, endPoint y: 136, distance: 17.8
click at [148, 136] on div "Opacity 100 %" at bounding box center [106, 136] width 119 height 19
click at [131, 99] on h4 "Visible" at bounding box center [106, 98] width 133 height 15
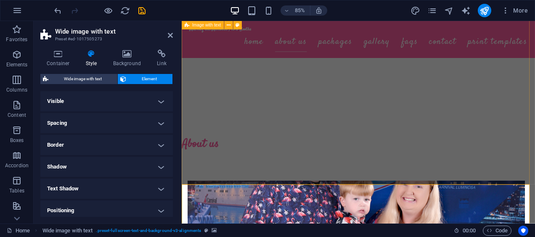
scroll to position [283, 0]
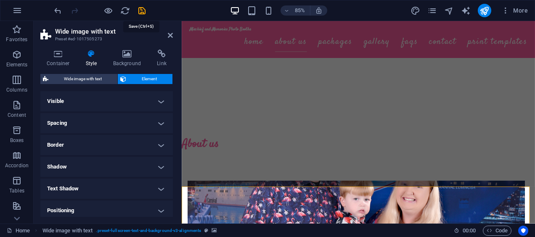
click at [142, 9] on icon "save" at bounding box center [142, 11] width 10 height 10
checkbox input "false"
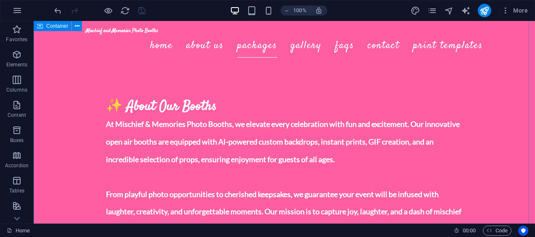
scroll to position [1021, 0]
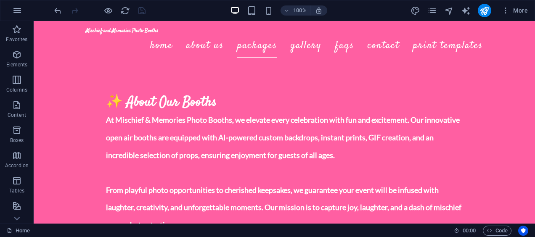
click at [491, 8] on button "publish" at bounding box center [484, 10] width 13 height 13
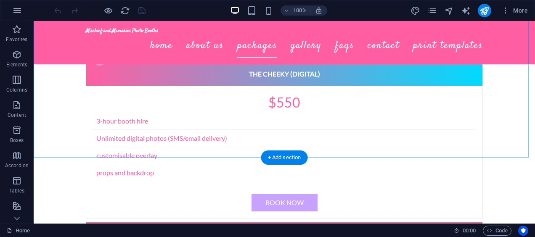
scroll to position [1301, 0]
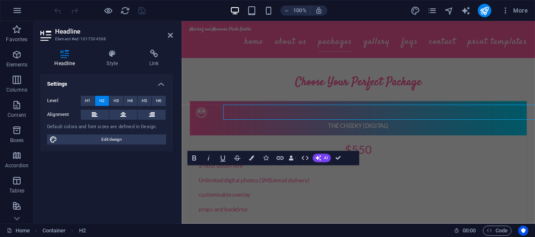
scroll to position [1372, 0]
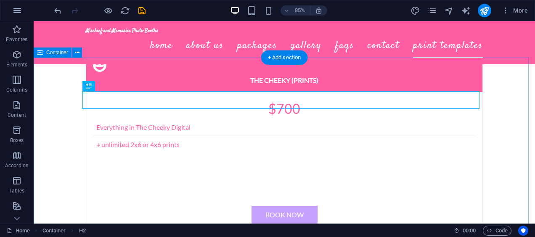
scroll to position [1401, 0]
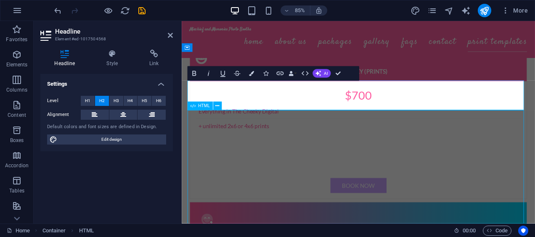
scroll to position [1401, 0]
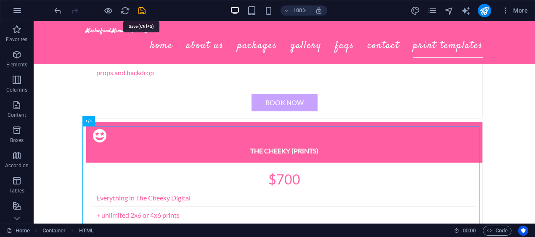
click at [139, 10] on icon "save" at bounding box center [142, 11] width 10 height 10
checkbox input "false"
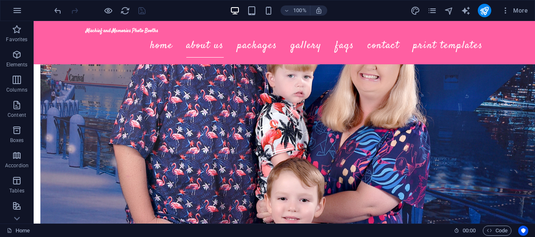
scroll to position [412, 0]
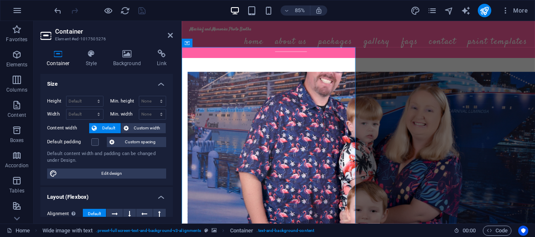
scroll to position [447, 0]
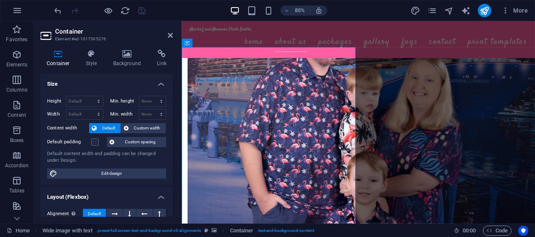
click at [138, 56] on icon at bounding box center [127, 54] width 41 height 8
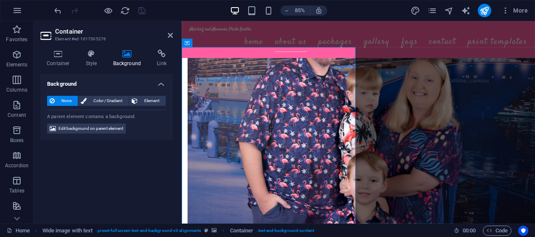
click at [104, 99] on span "Color / Gradient" at bounding box center [107, 101] width 37 height 10
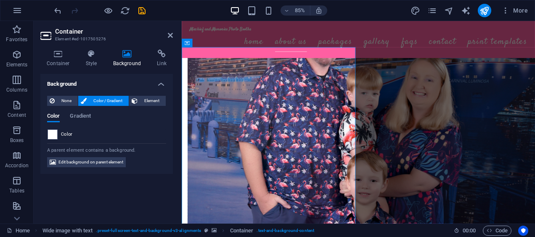
click at [63, 101] on span "None" at bounding box center [66, 101] width 18 height 10
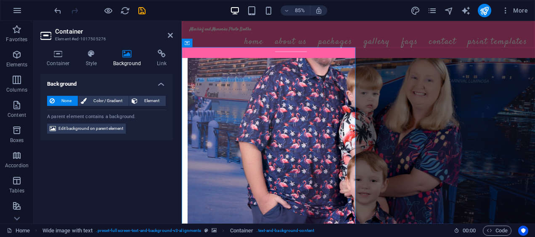
click at [103, 128] on span "Edit background on parent element" at bounding box center [91, 129] width 65 height 10
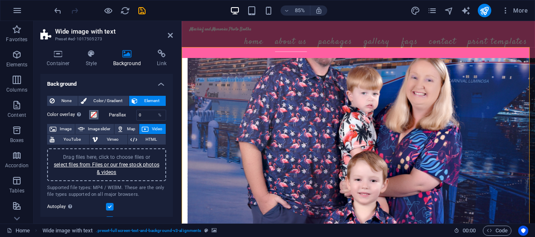
click at [97, 116] on button "Color overlay Places an overlay over the background to colorize it" at bounding box center [93, 114] width 9 height 9
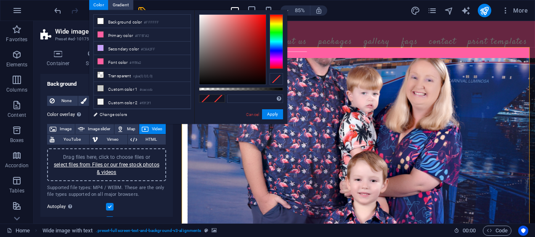
click at [170, 170] on div "None Color / Gradient Element Stretch background to full-width Color overlay Pl…" at bounding box center [106, 212] width 133 height 246
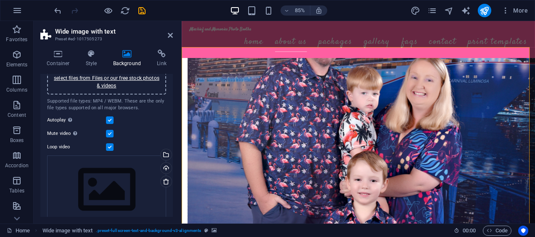
scroll to position [117, 0]
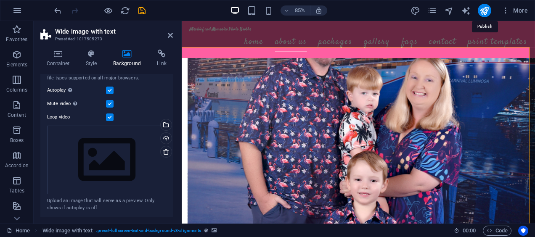
click at [487, 10] on icon "publish" at bounding box center [485, 11] width 10 height 10
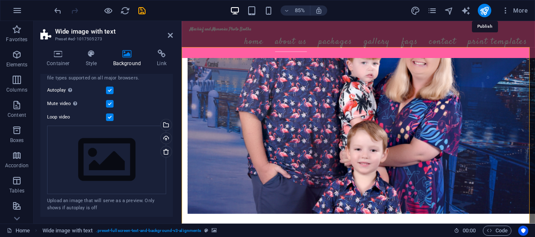
checkbox input "false"
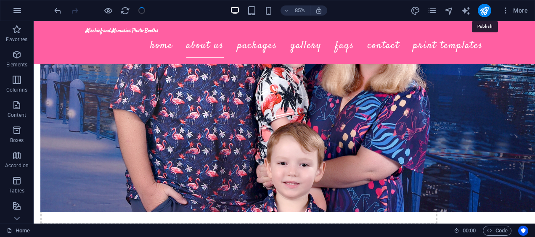
scroll to position [412, 0]
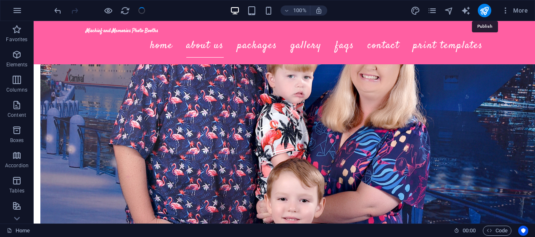
click at [487, 10] on icon "publish" at bounding box center [485, 11] width 10 height 10
checkbox input "false"
